Goal: Information Seeking & Learning: Learn about a topic

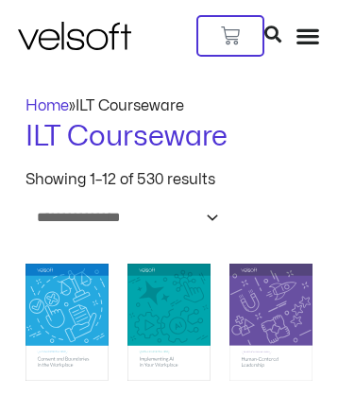
scroll to position [6828, 0]
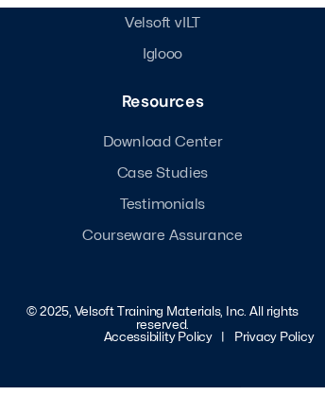
scroll to position [2891, 0]
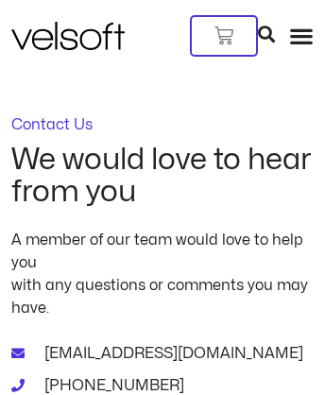
scroll to position [2439, 0]
